Goal: Information Seeking & Learning: Learn about a topic

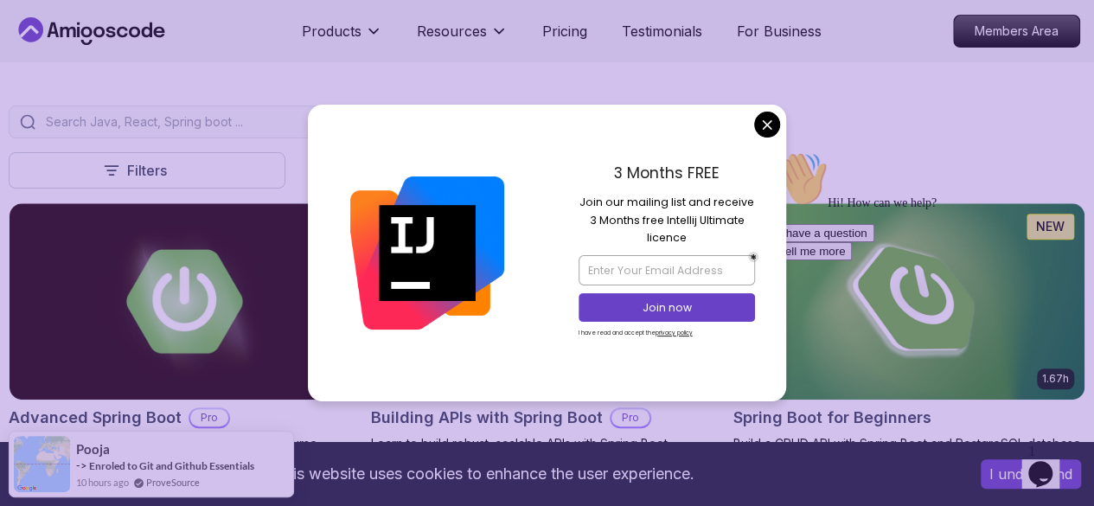
scroll to position [338, 0]
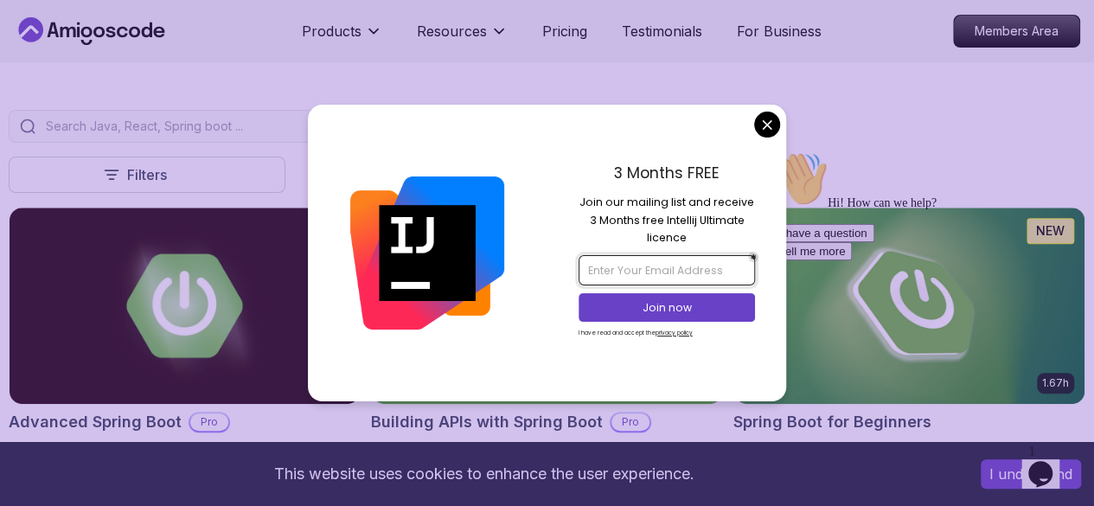
click at [673, 262] on input "email" at bounding box center [666, 269] width 176 height 29
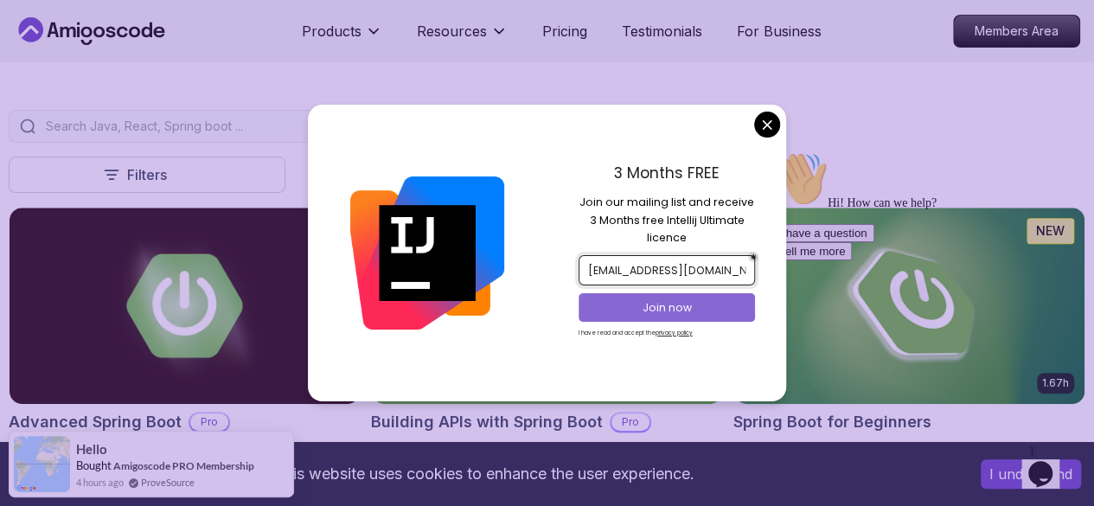
type input "divhuofficial@gmail.com"
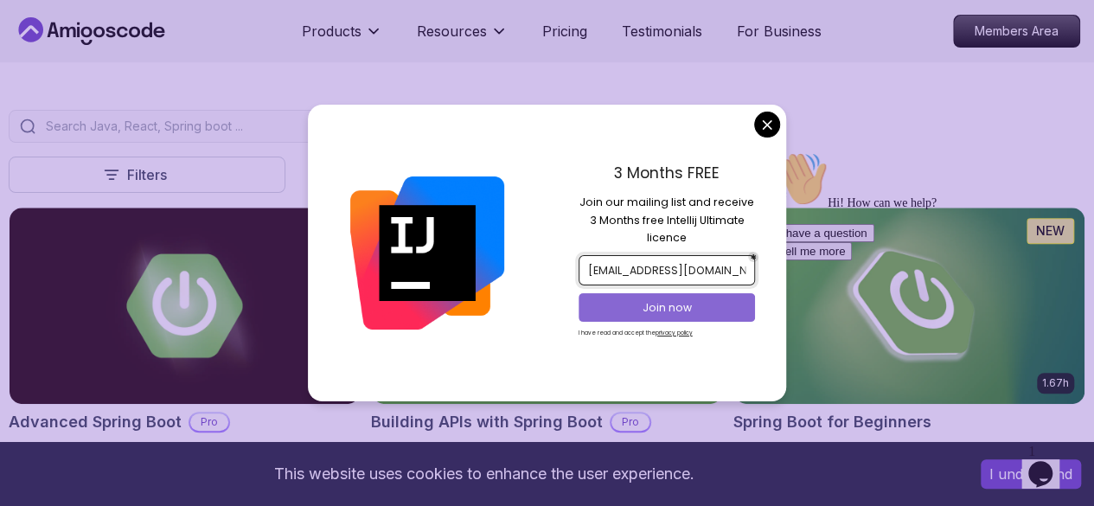
click at [688, 305] on p "Join now" at bounding box center [667, 308] width 144 height 16
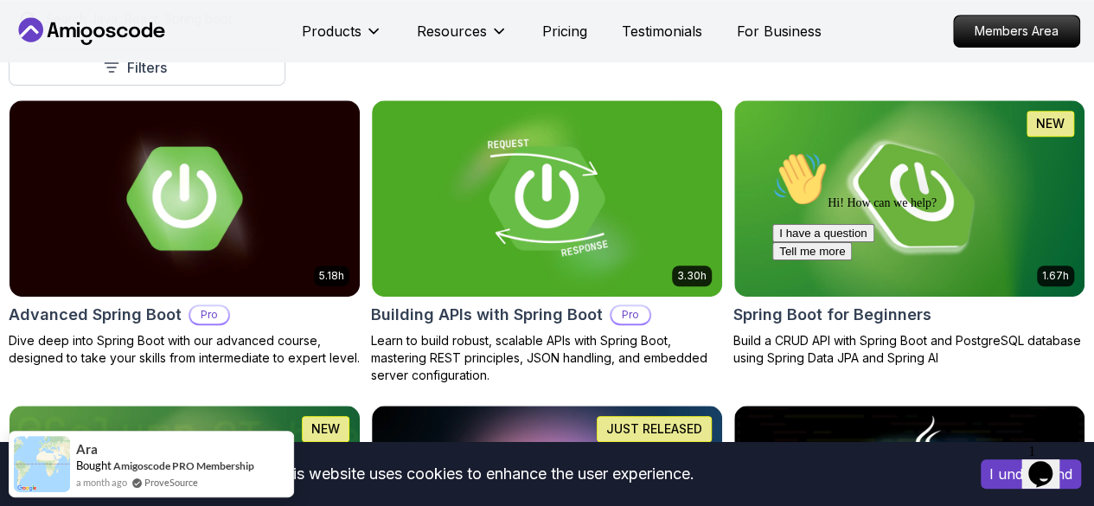
scroll to position [434, 0]
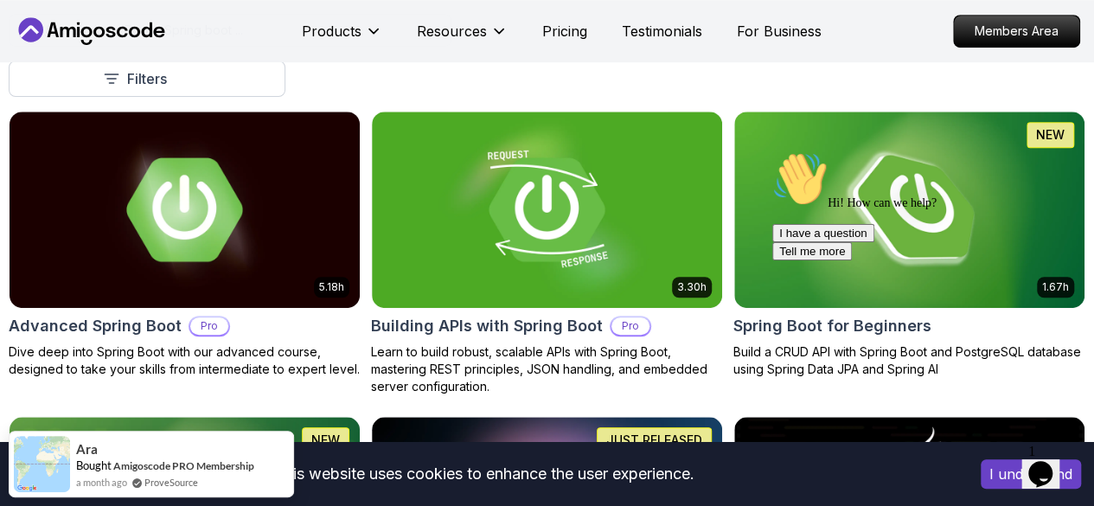
click at [0, 0] on p "Free" at bounding box center [0, 0] width 0 height 0
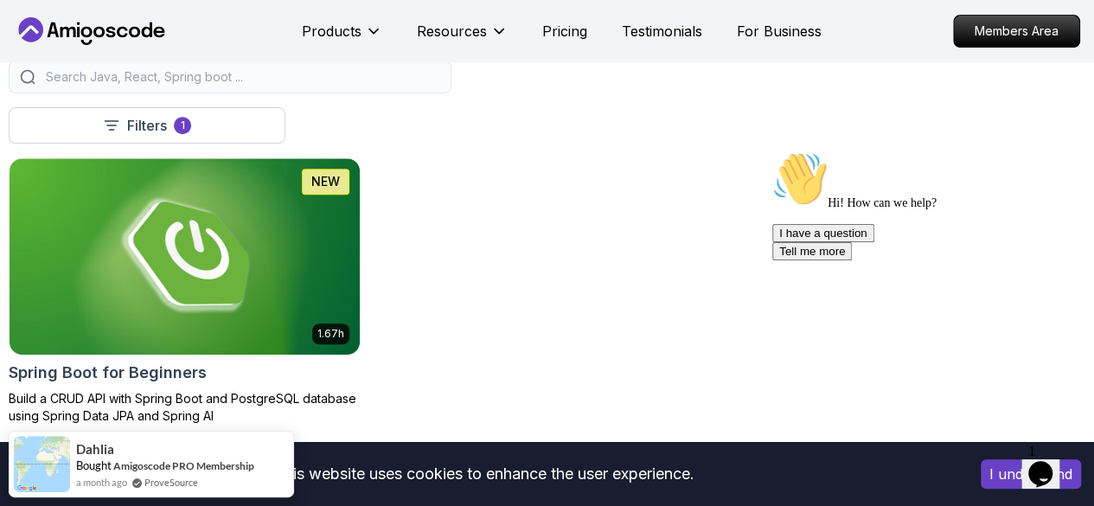
scroll to position [416, 0]
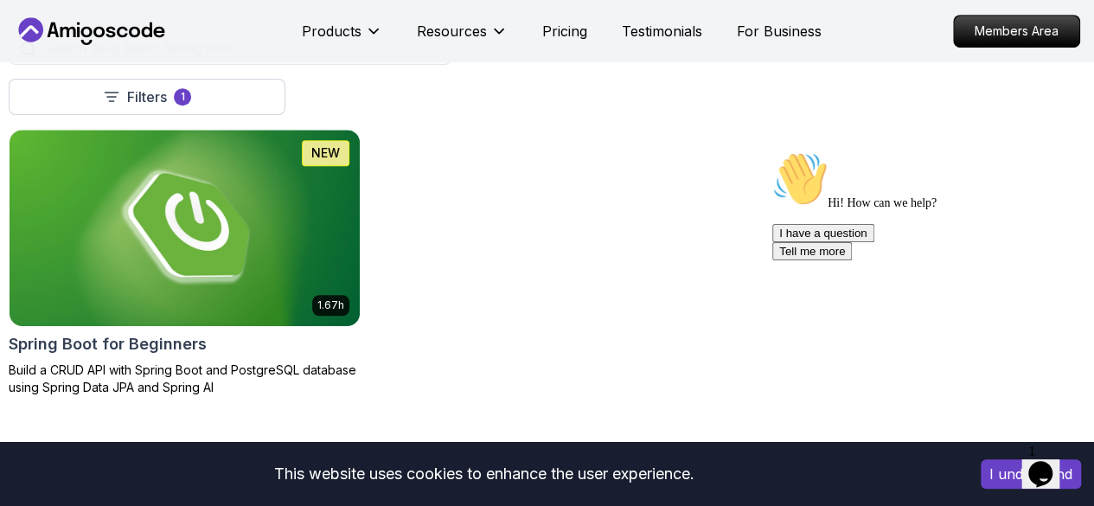
click at [0, 0] on p "Pro" at bounding box center [0, 0] width 0 height 0
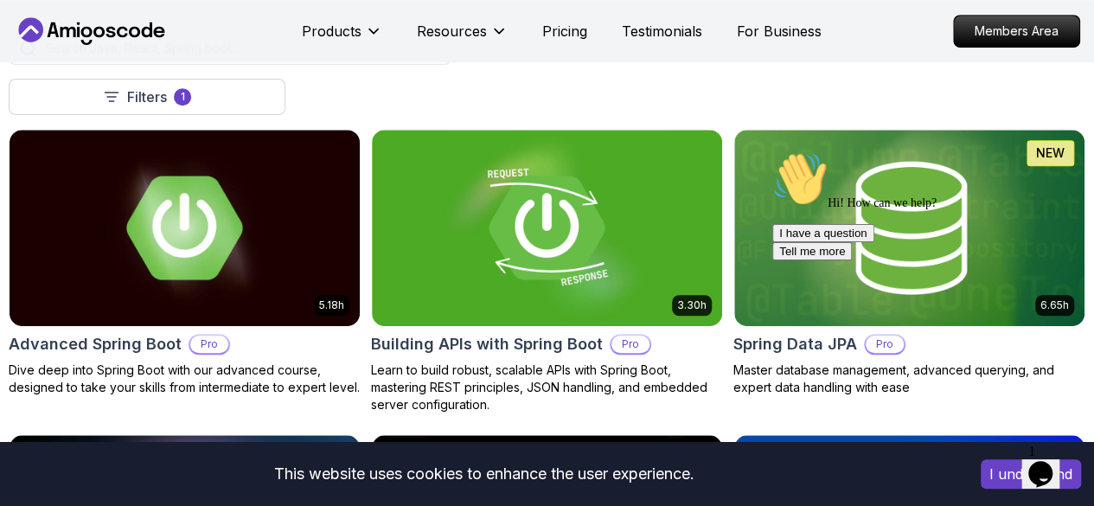
click at [0, 0] on p "Free" at bounding box center [0, 0] width 0 height 0
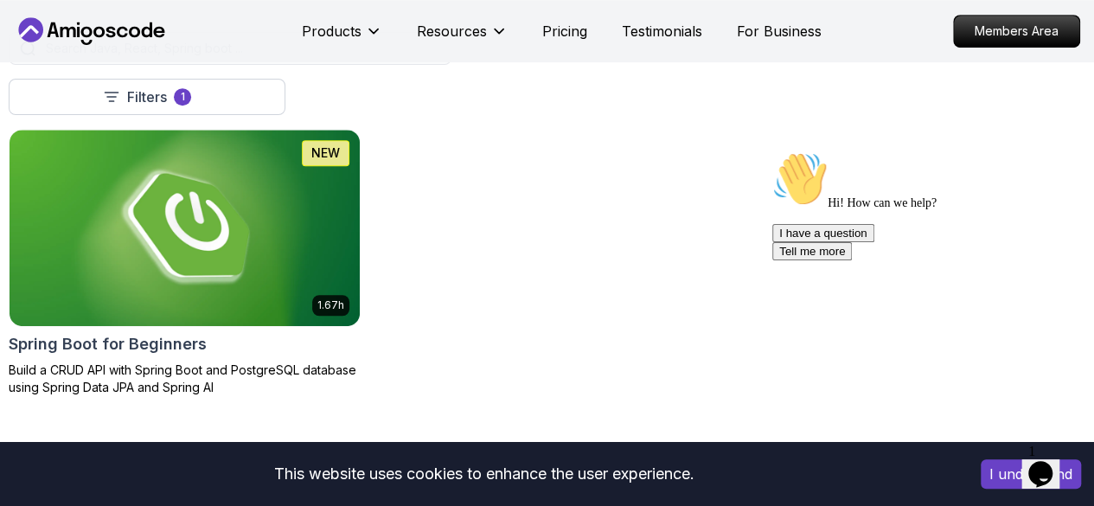
click at [0, 0] on button "Pro" at bounding box center [0, 0] width 0 height 0
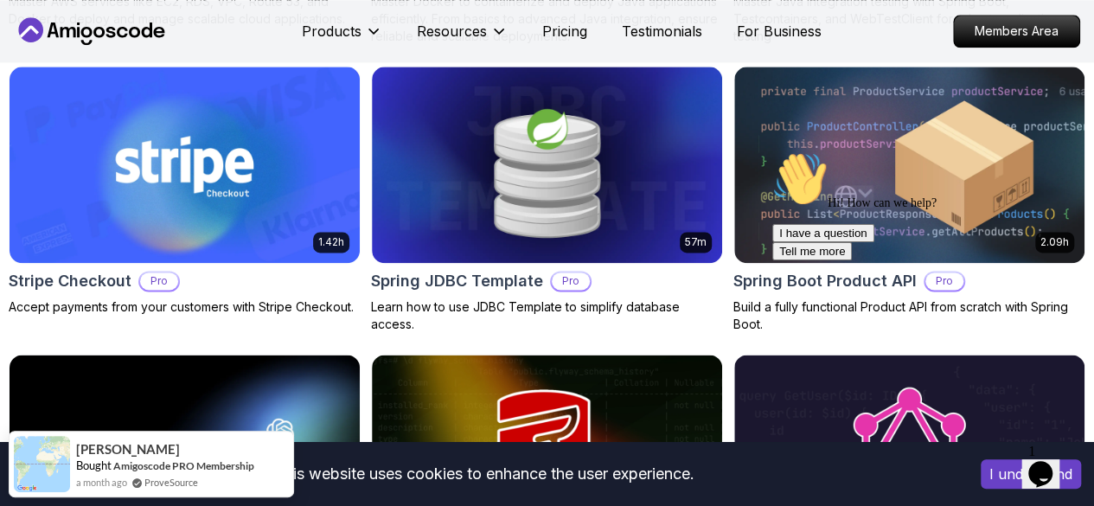
scroll to position [1097, 0]
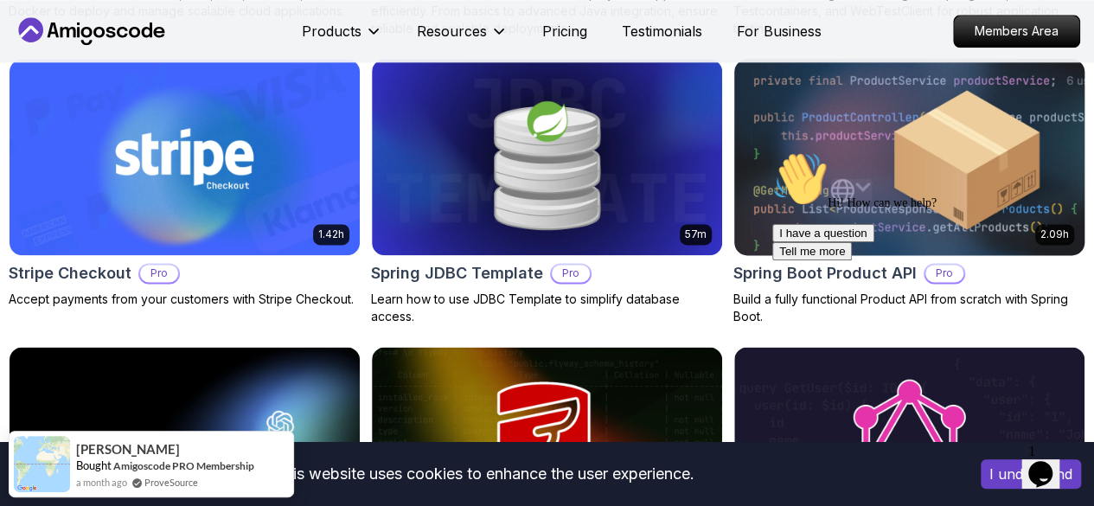
click at [903, 261] on h2 "Spring Boot Product API" at bounding box center [824, 273] width 183 height 24
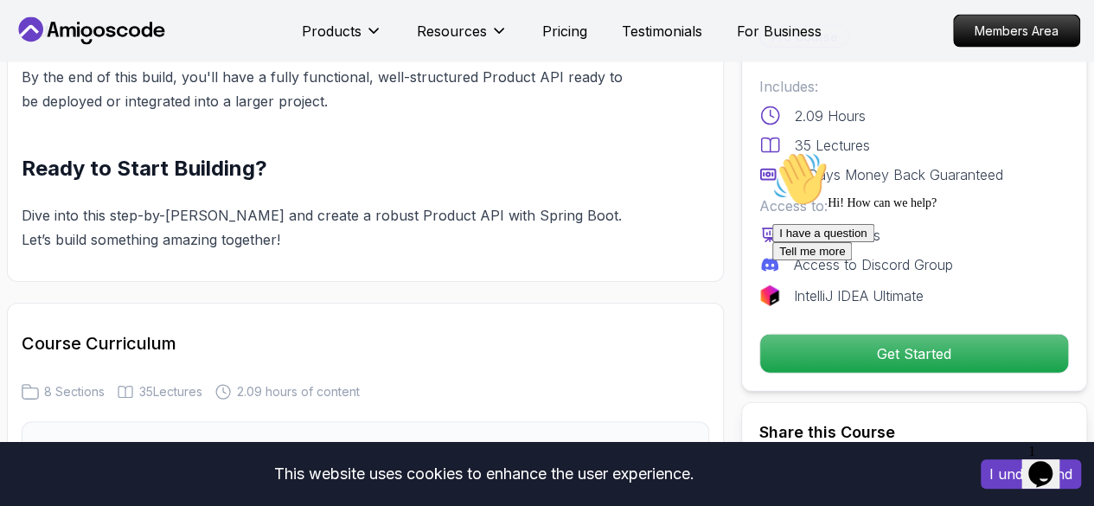
scroll to position [1778, 0]
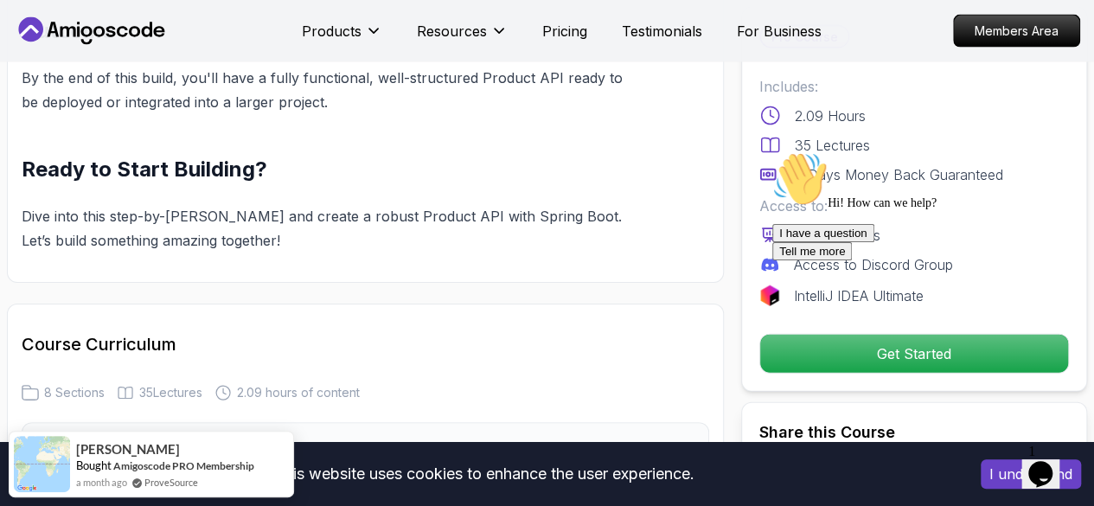
click at [839, 260] on div "I have a question Tell me more" at bounding box center [927, 242] width 311 height 36
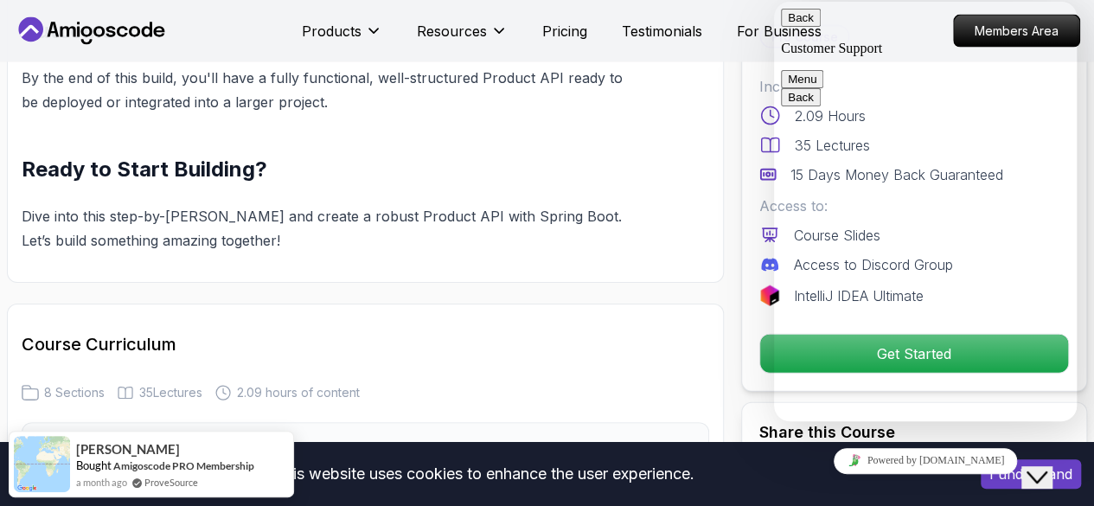
click at [1049, 474] on button "Close Chat This icon closes the chat window." at bounding box center [1036, 477] width 31 height 22
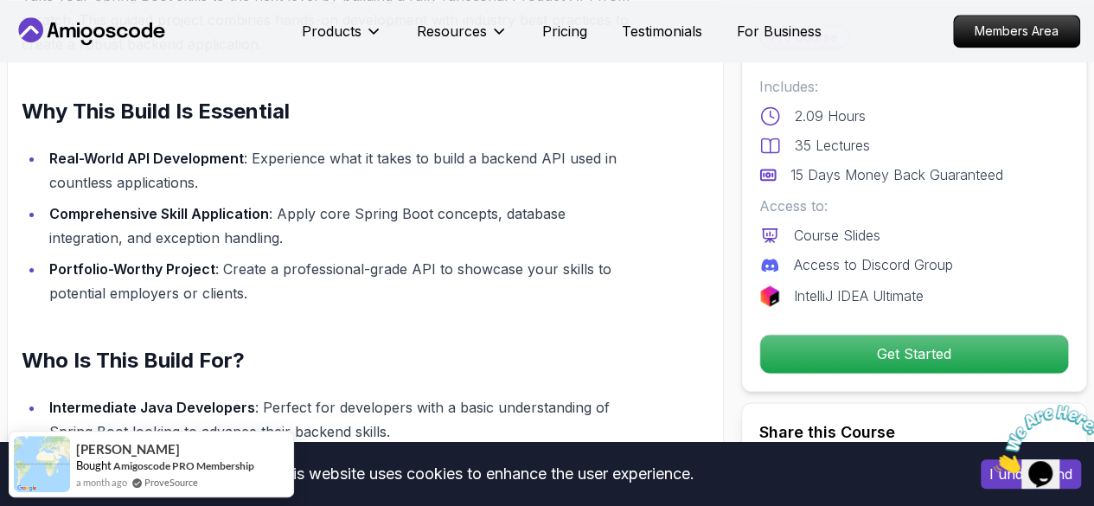
scroll to position [243, 0]
